Goal: Task Accomplishment & Management: Complete application form

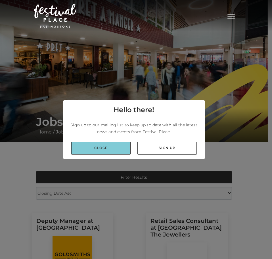
click at [88, 147] on link "Close" at bounding box center [100, 148] width 59 height 13
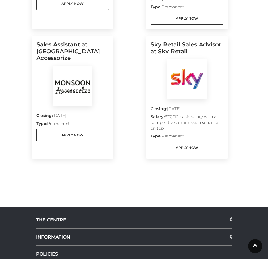
scroll to position [313, 0]
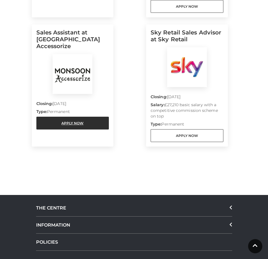
click at [63, 117] on link "Apply Now" at bounding box center [72, 123] width 73 height 13
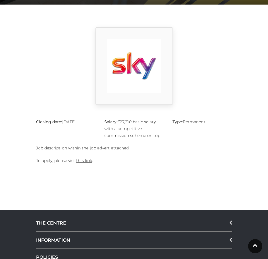
scroll to position [171, 0]
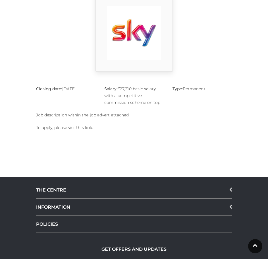
click at [89, 126] on link "this link" at bounding box center [84, 127] width 16 height 5
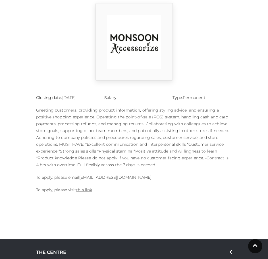
scroll to position [199, 0]
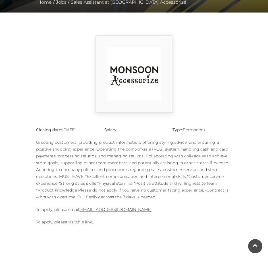
scroll to position [171, 0]
